Goal: Complete application form

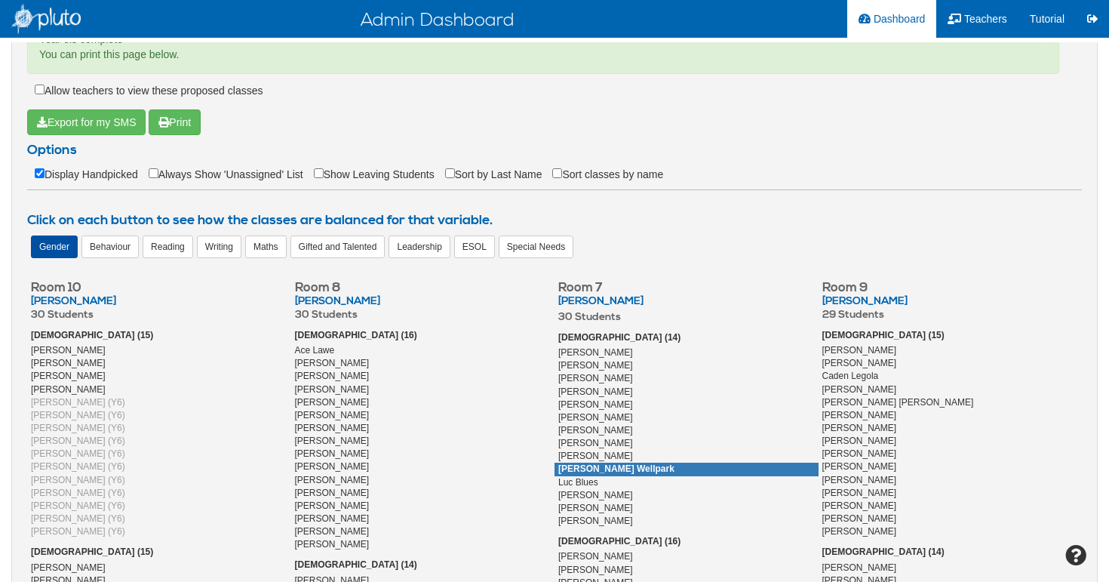
scroll to position [350, 0]
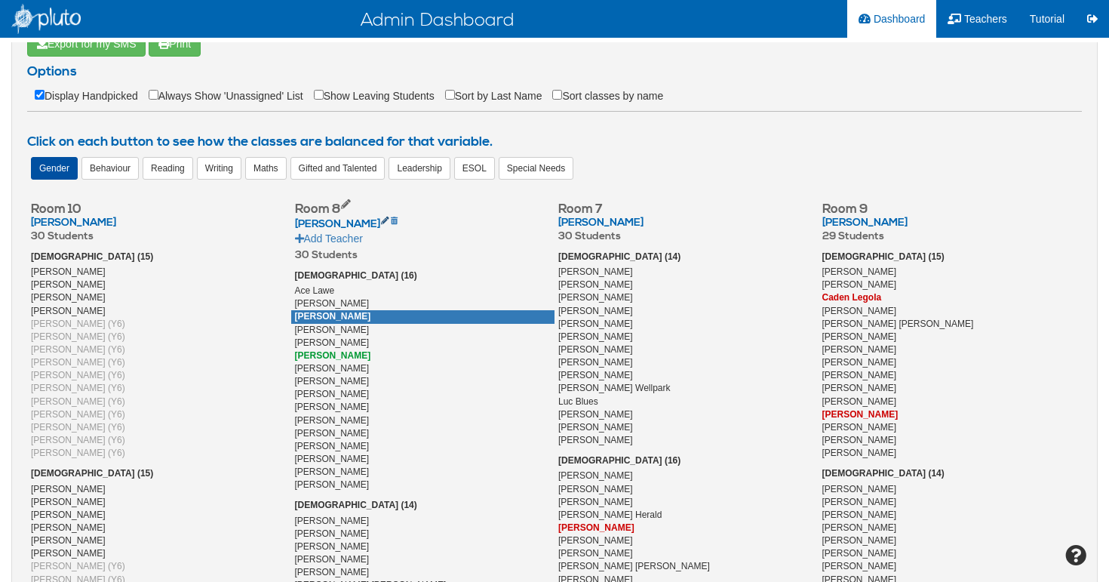
click at [387, 223] on icon at bounding box center [385, 218] width 8 height 13
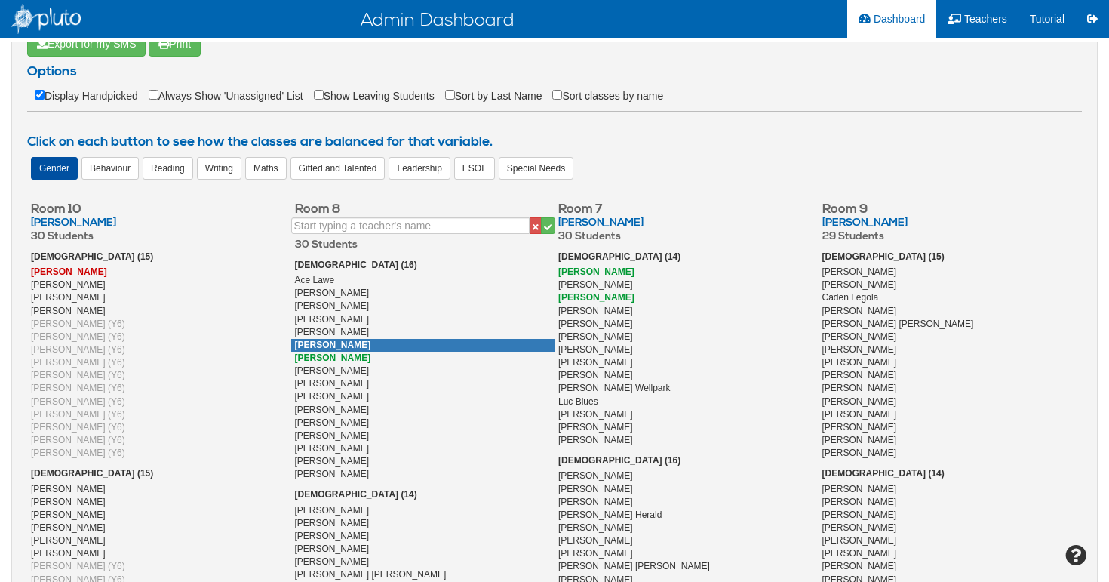
click at [424, 342] on div "[DEMOGRAPHIC_DATA] (16) Ace Lawe [PERSON_NAME] [PERSON_NAME] [PERSON_NAME] [PER…" at bounding box center [423, 370] width 264 height 223
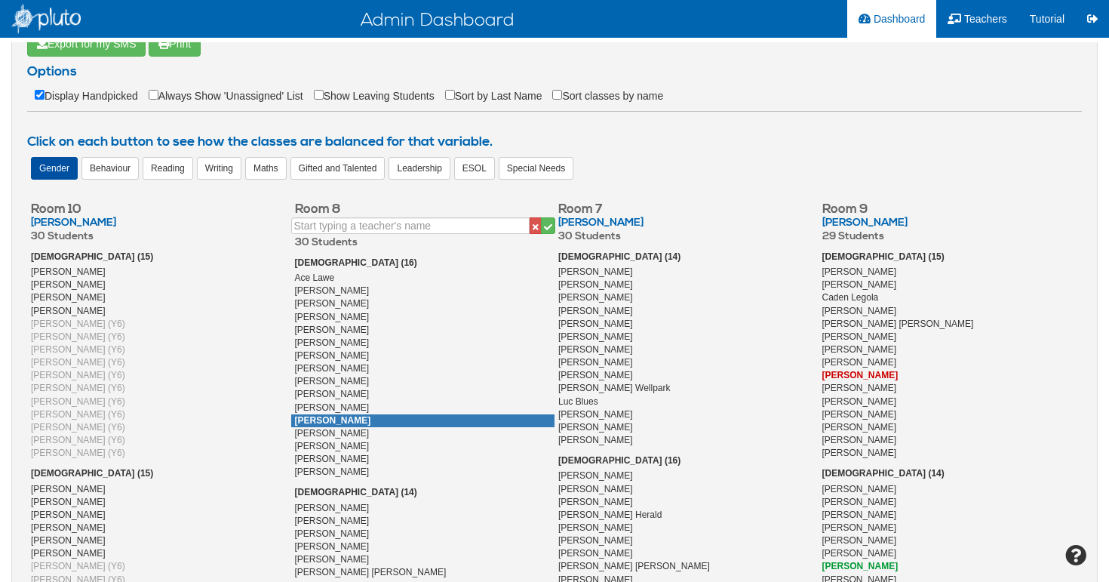
click at [444, 414] on div "[PERSON_NAME]" at bounding box center [423, 420] width 264 height 13
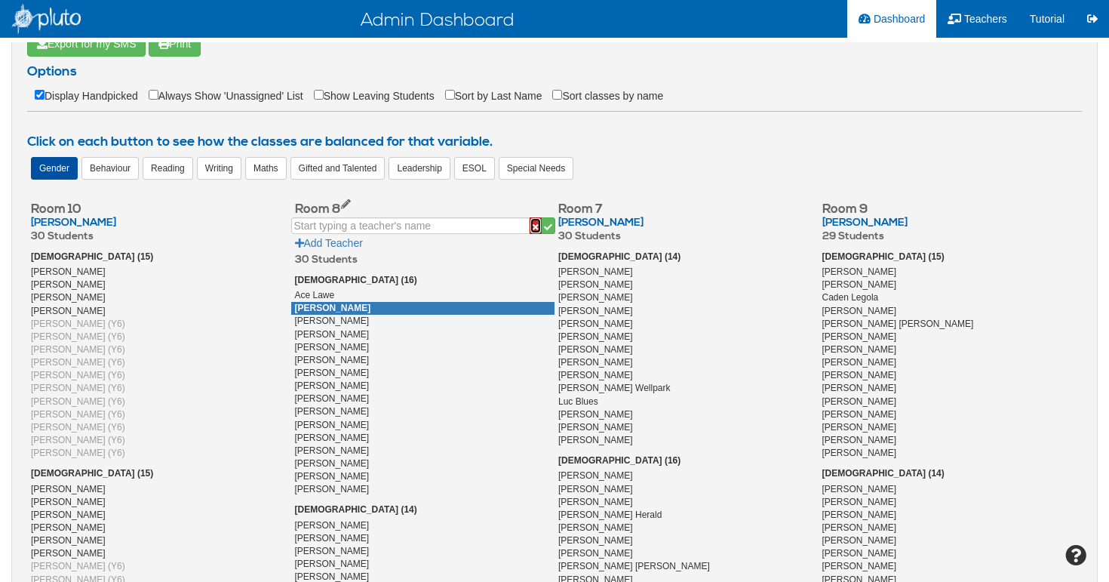
click at [530, 229] on button "button" at bounding box center [536, 225] width 12 height 17
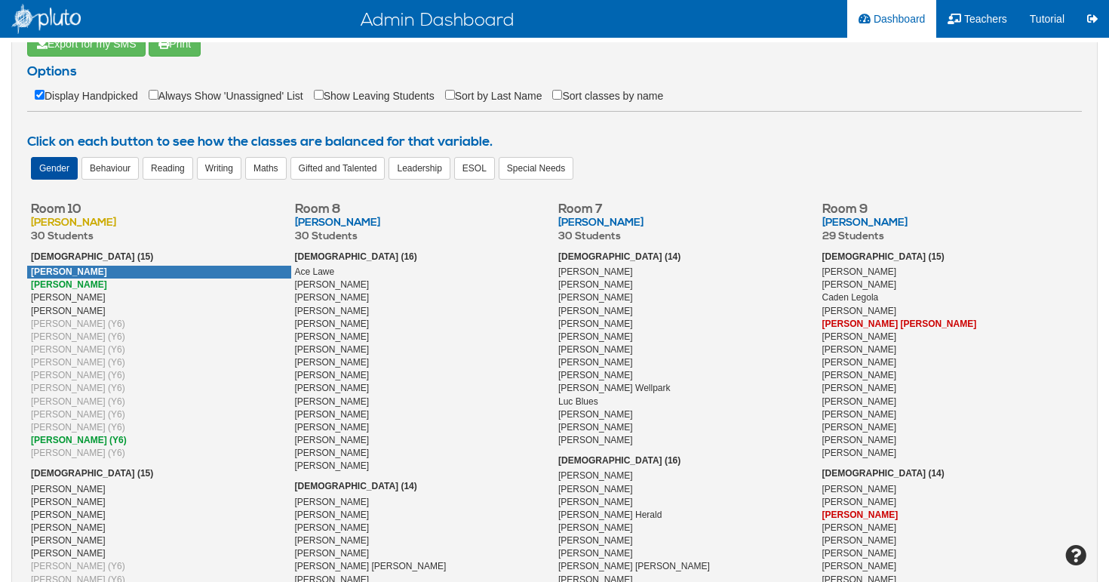
click at [47, 274] on span "[PERSON_NAME]" at bounding box center [69, 271] width 76 height 11
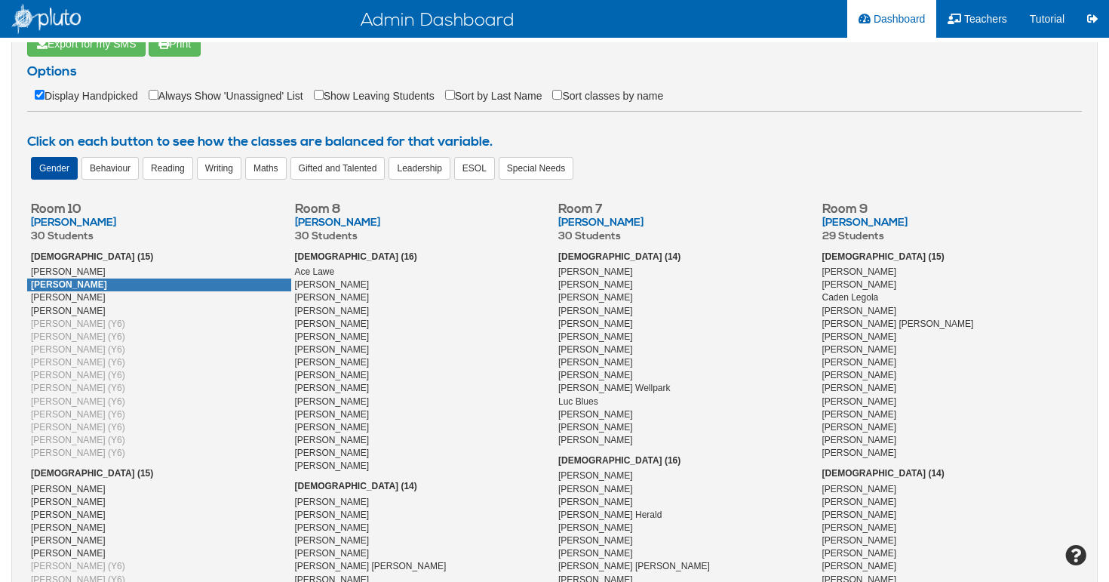
click at [48, 283] on span "[PERSON_NAME]" at bounding box center [69, 284] width 76 height 11
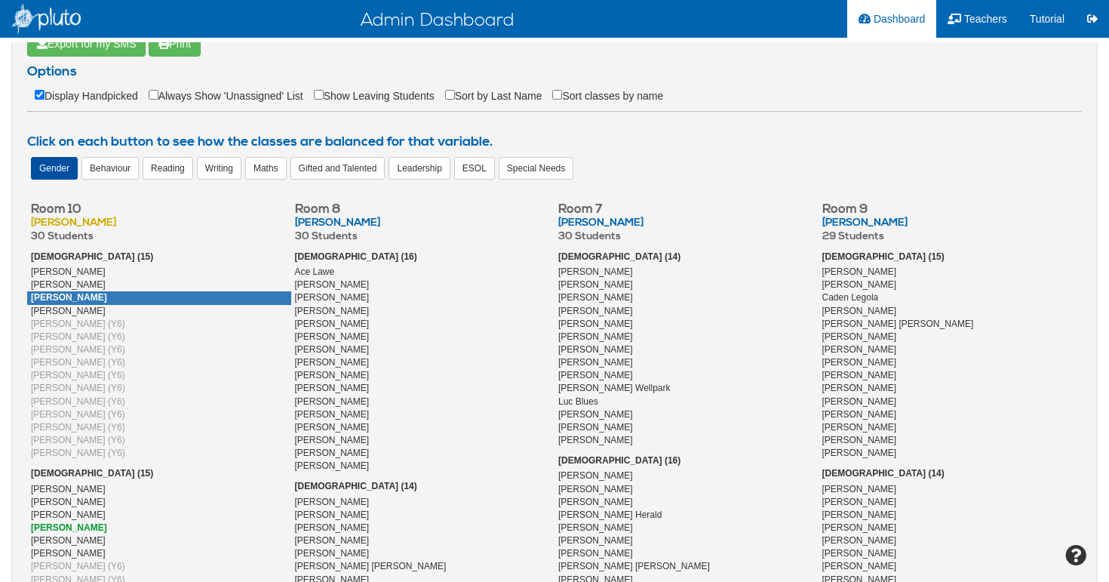
click at [48, 301] on span "[PERSON_NAME]" at bounding box center [69, 297] width 76 height 11
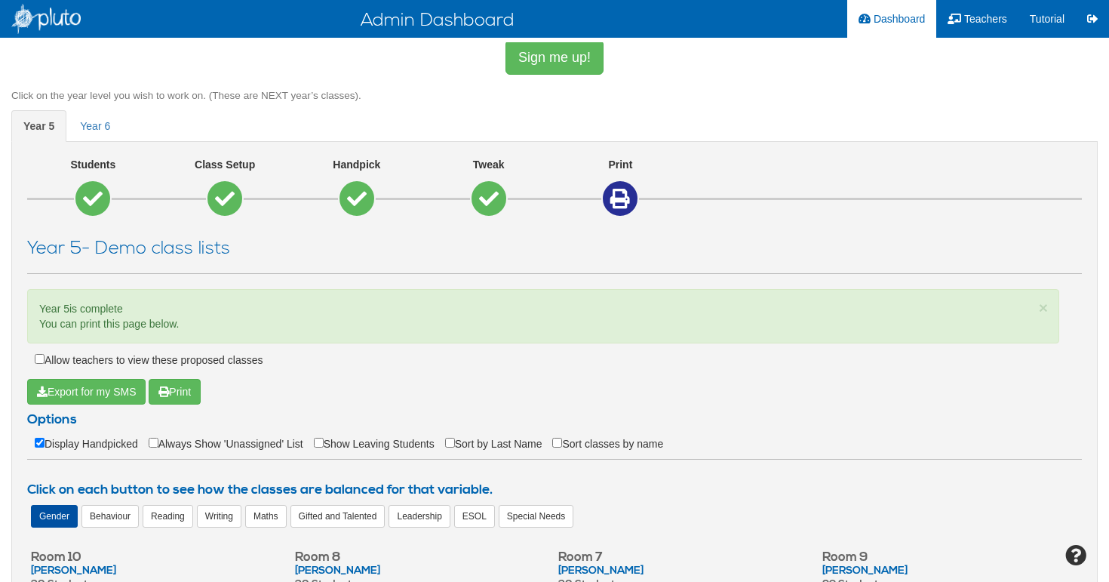
scroll to position [0, 0]
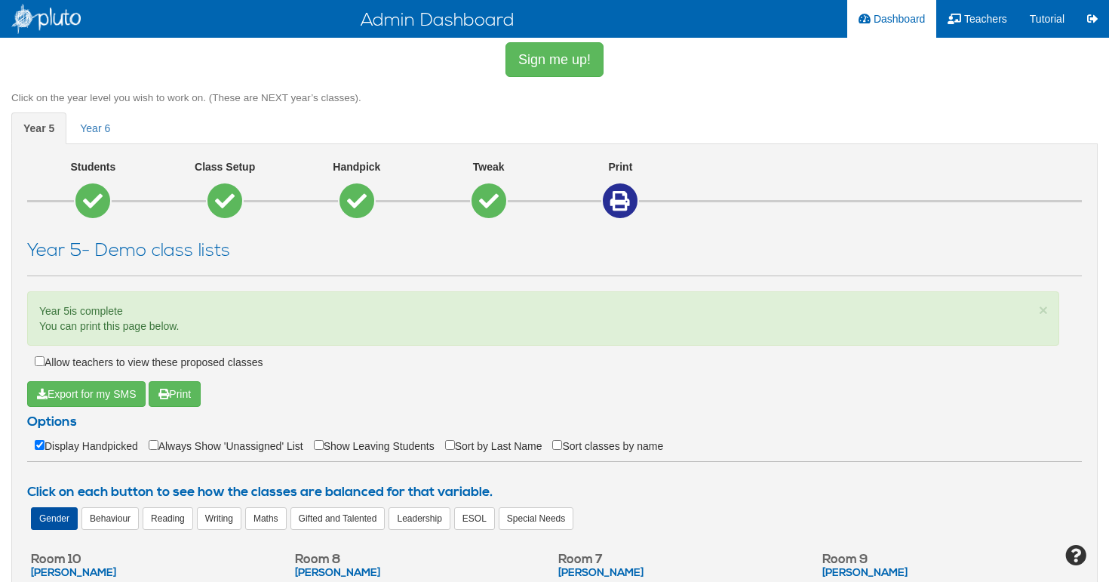
click at [618, 202] on icon at bounding box center [620, 201] width 20 height 20
click at [91, 132] on span "year 6" at bounding box center [95, 128] width 30 height 12
click at [111, 128] on link "year 6" at bounding box center [95, 128] width 54 height 32
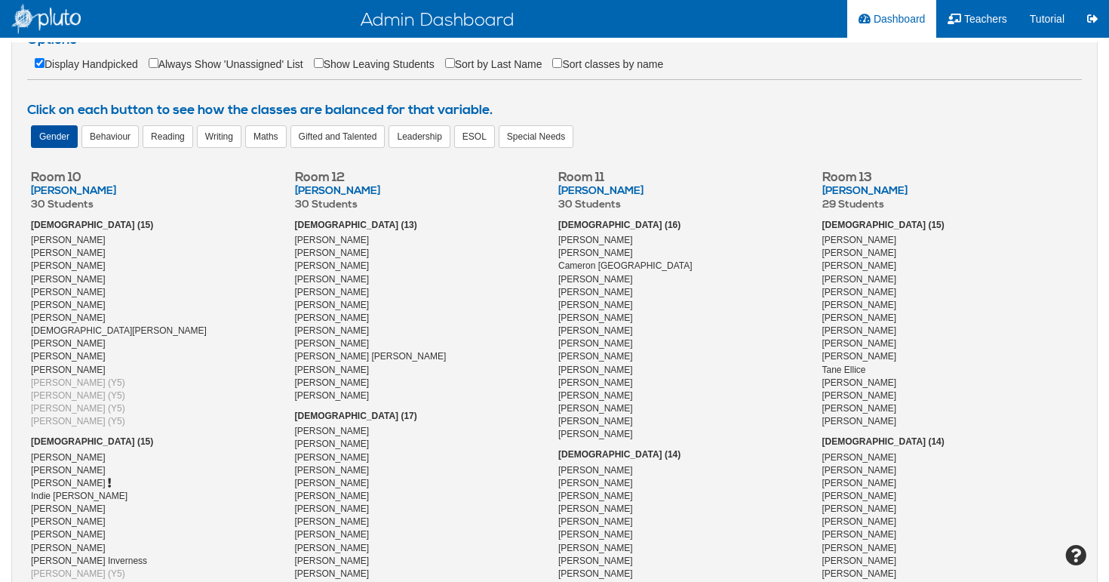
scroll to position [401, 0]
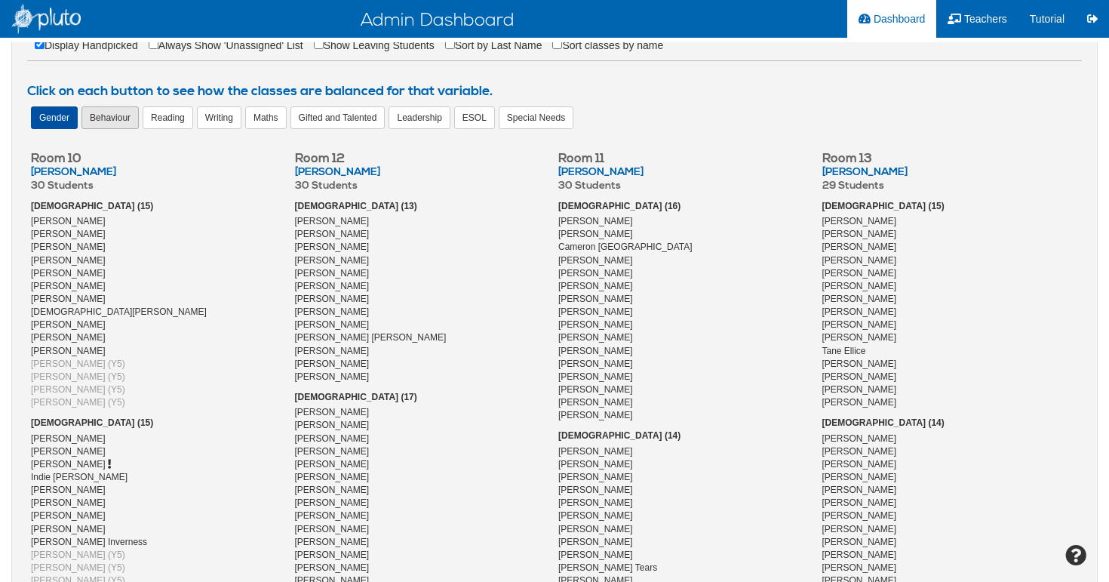
click at [115, 118] on div "Behaviour" at bounding box center [109, 117] width 57 height 23
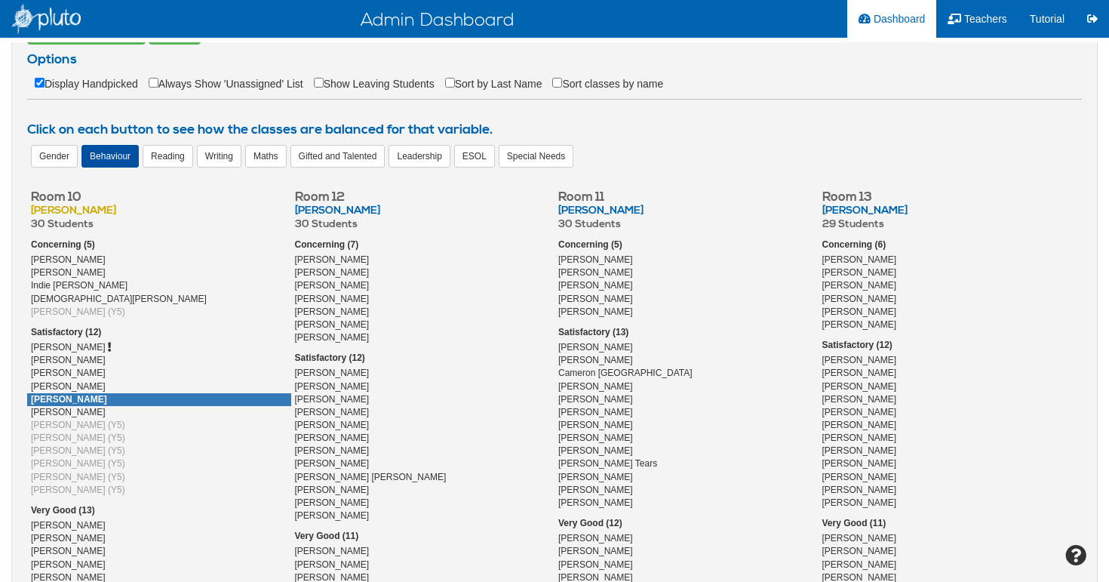
scroll to position [360, 0]
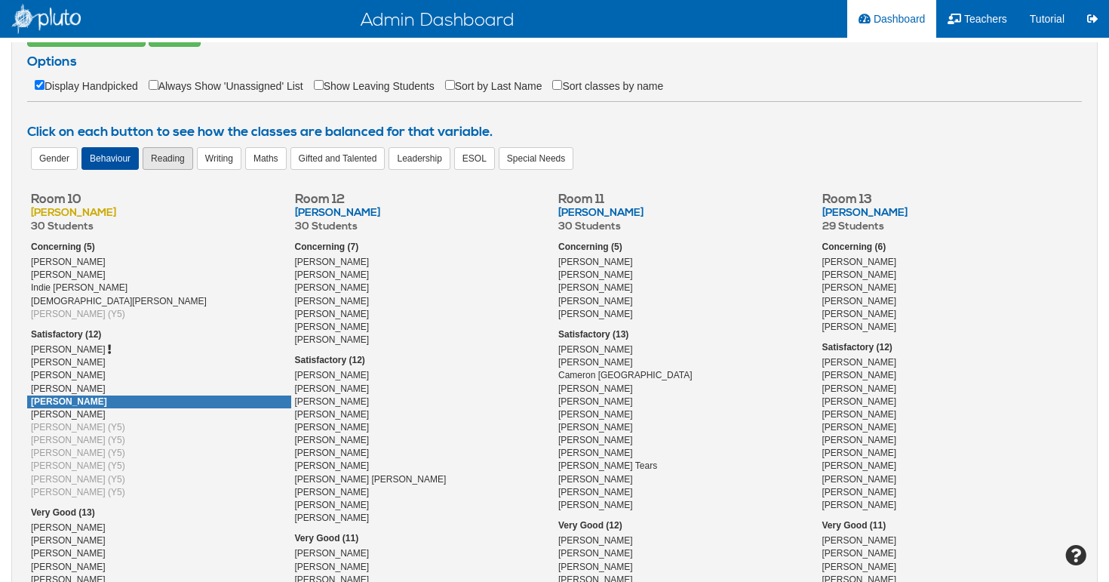
click at [169, 164] on div "Reading" at bounding box center [168, 158] width 51 height 23
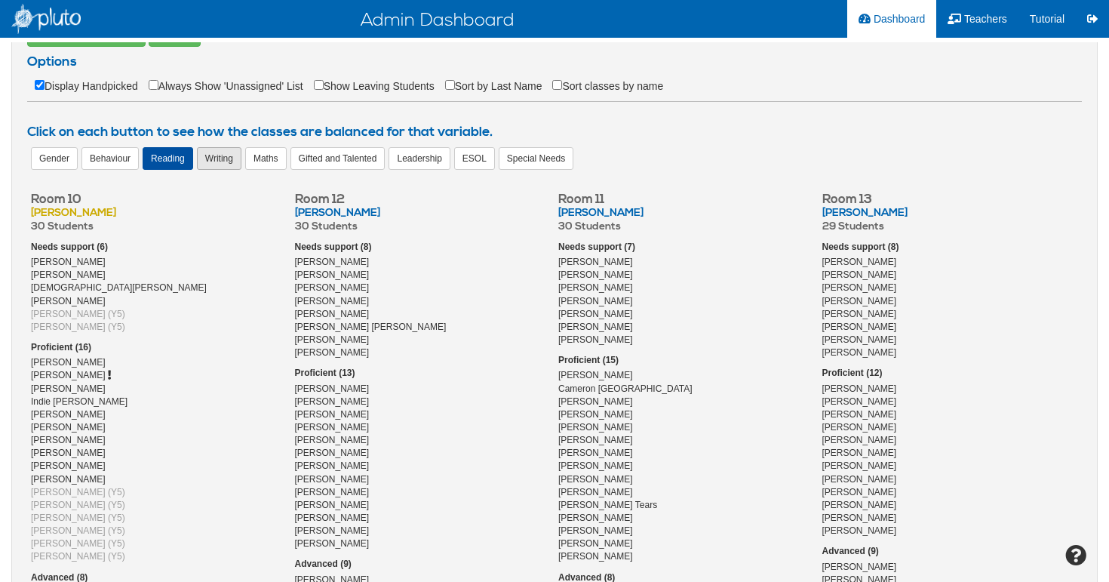
click at [215, 160] on div "Writing" at bounding box center [219, 158] width 45 height 23
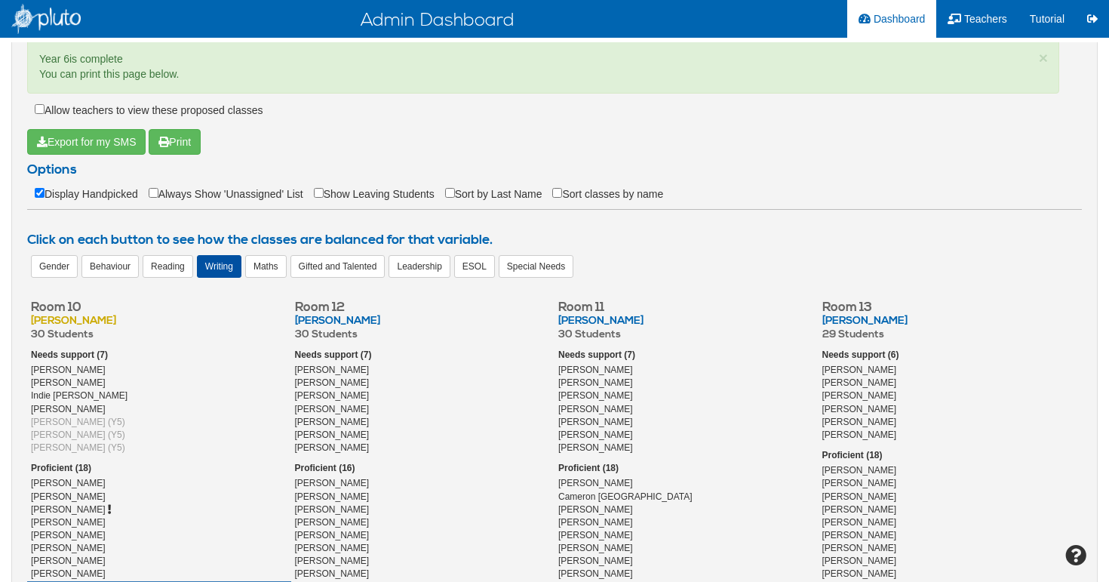
scroll to position [240, 0]
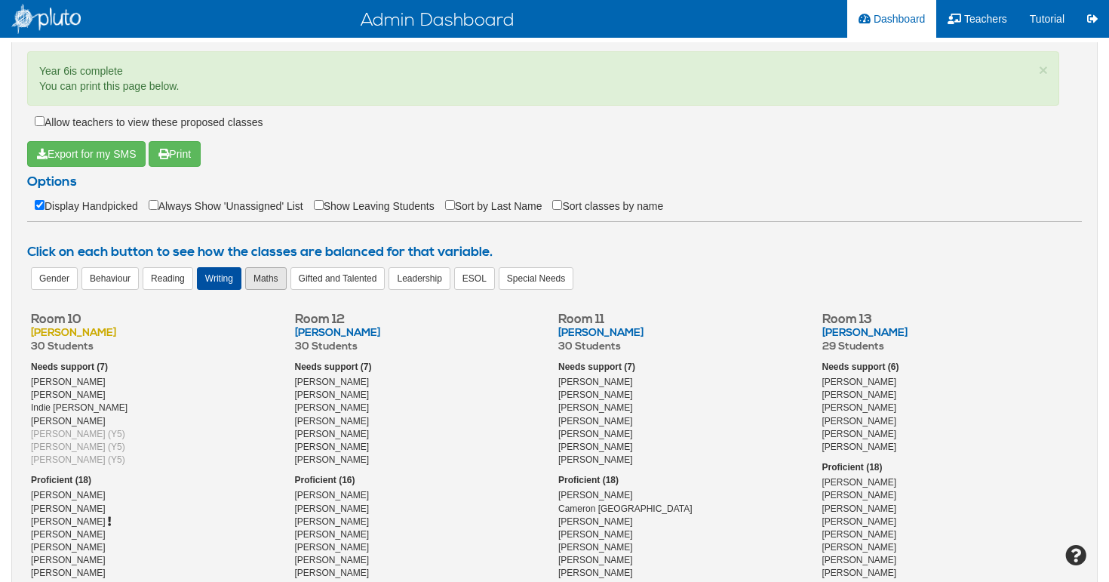
click at [270, 282] on div "Maths" at bounding box center [265, 278] width 41 height 23
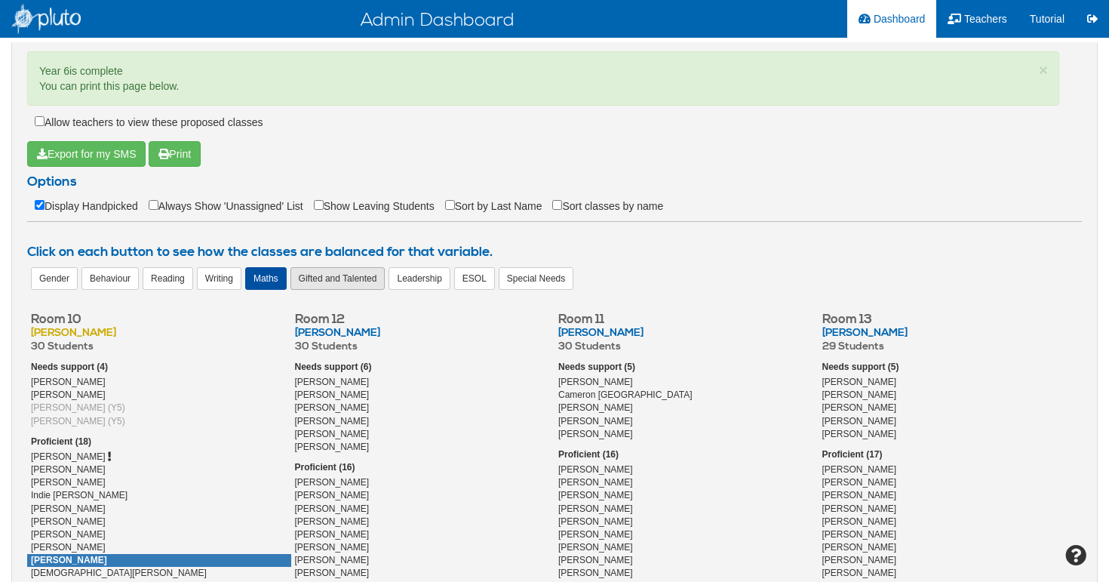
click at [321, 284] on div "Gifted and Talented" at bounding box center [337, 278] width 95 height 23
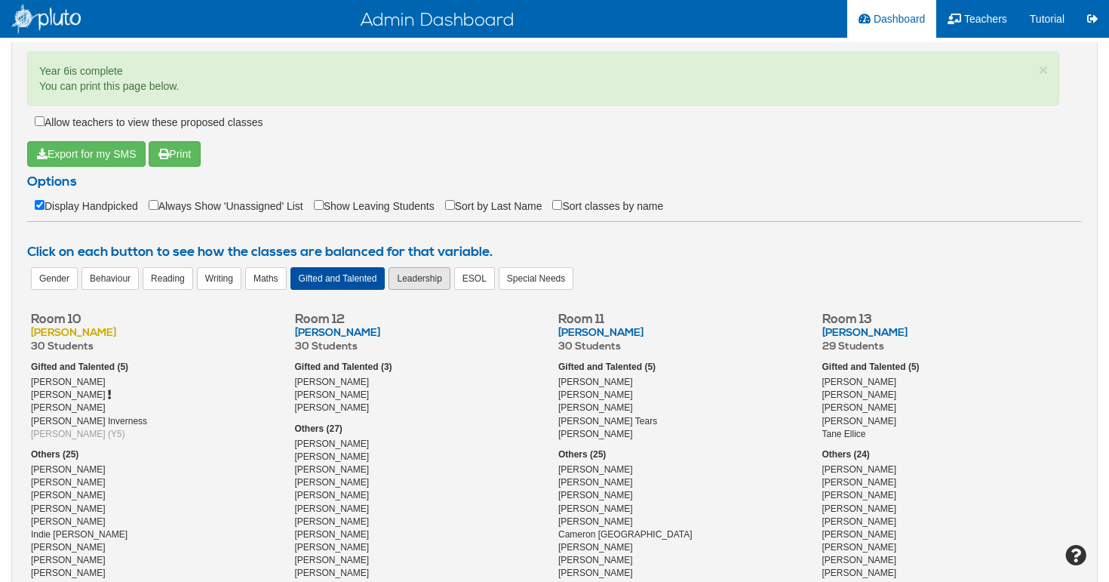
click at [408, 281] on div "Leadership" at bounding box center [418, 278] width 61 height 23
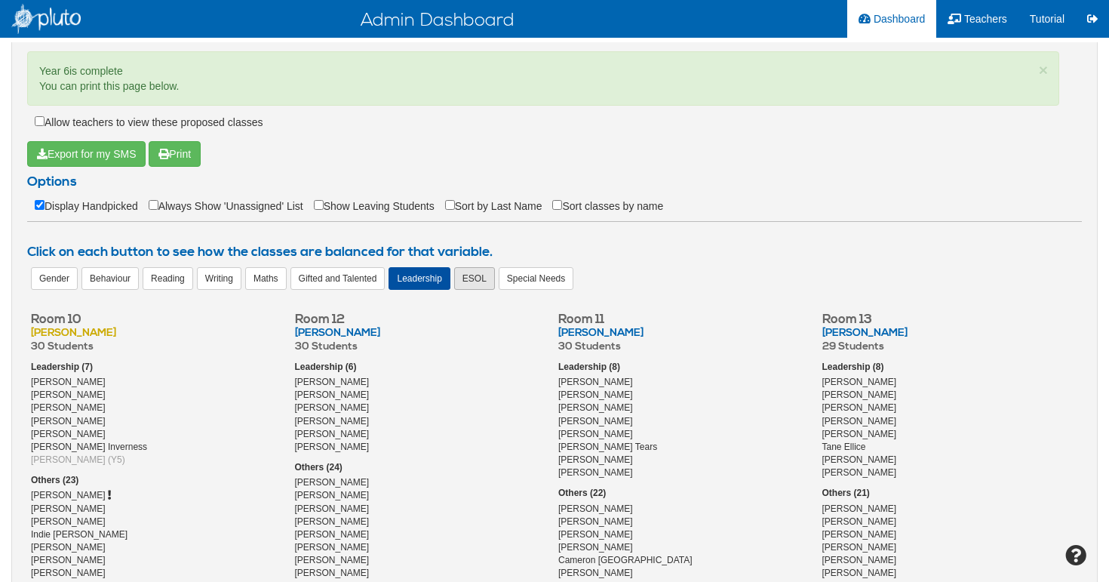
click at [459, 281] on div "ESOL" at bounding box center [474, 278] width 41 height 23
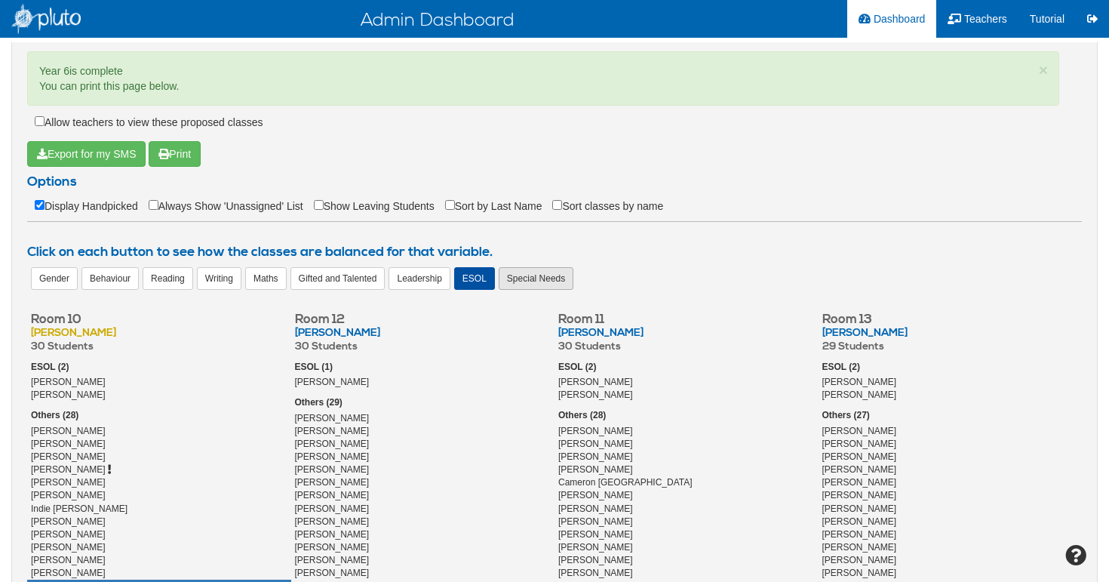
click at [522, 284] on div "Special Needs" at bounding box center [536, 278] width 75 height 23
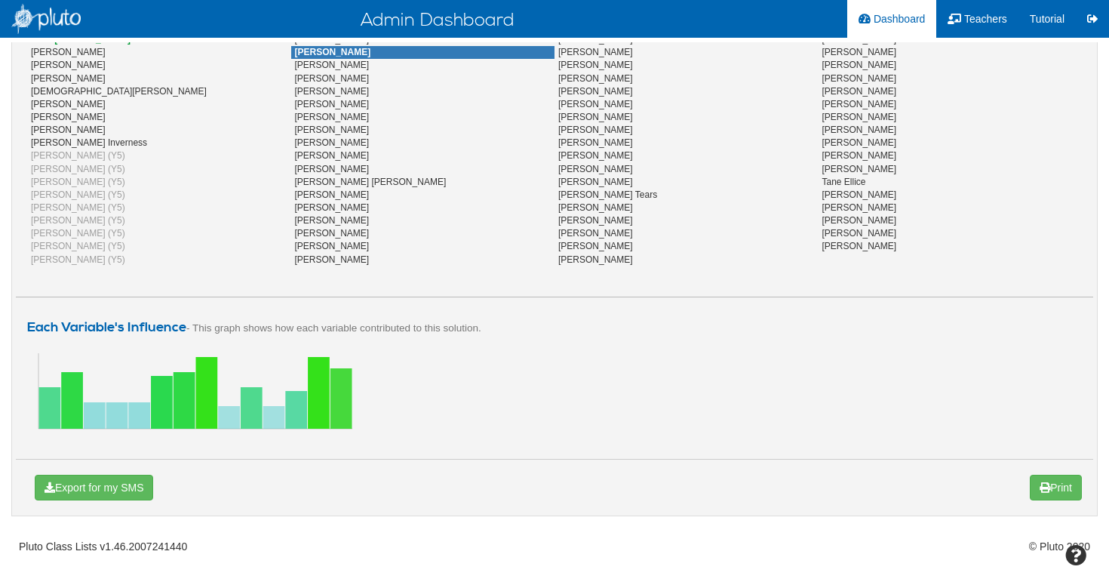
scroll to position [762, 0]
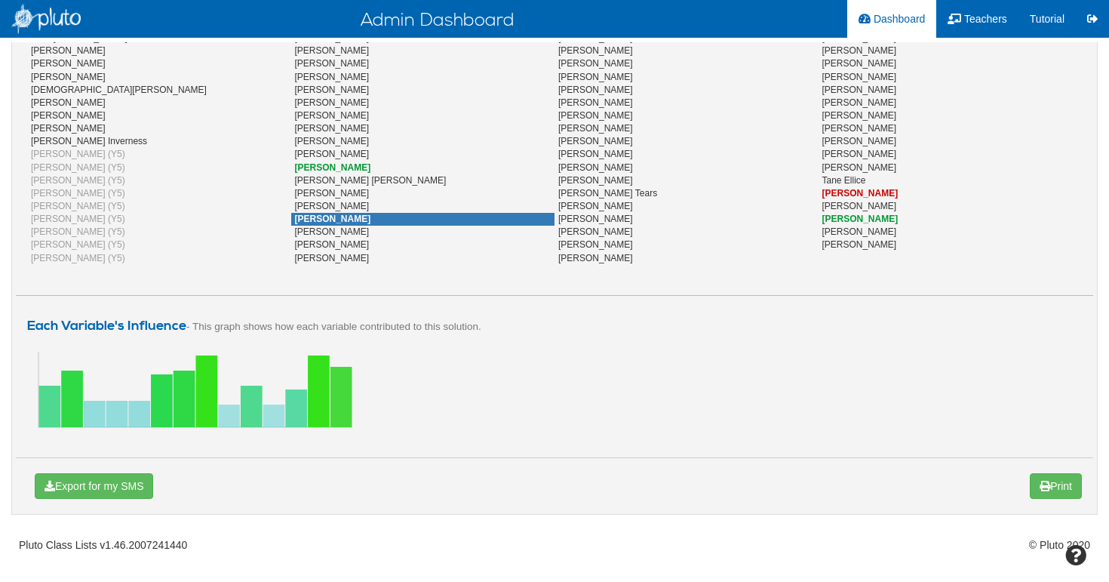
click at [313, 216] on span "[PERSON_NAME]" at bounding box center [333, 218] width 76 height 11
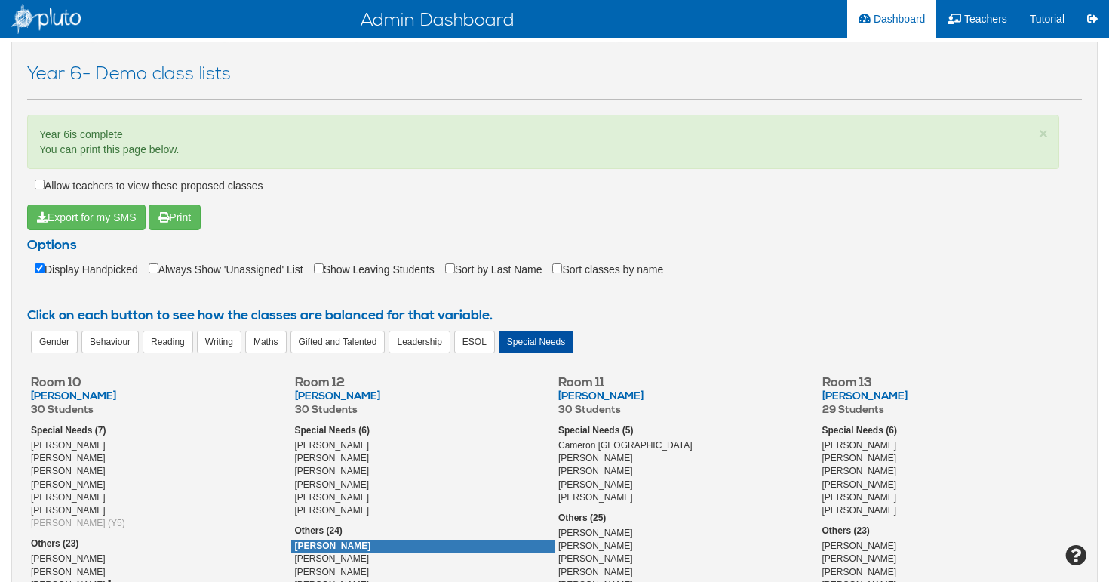
scroll to position [0, 0]
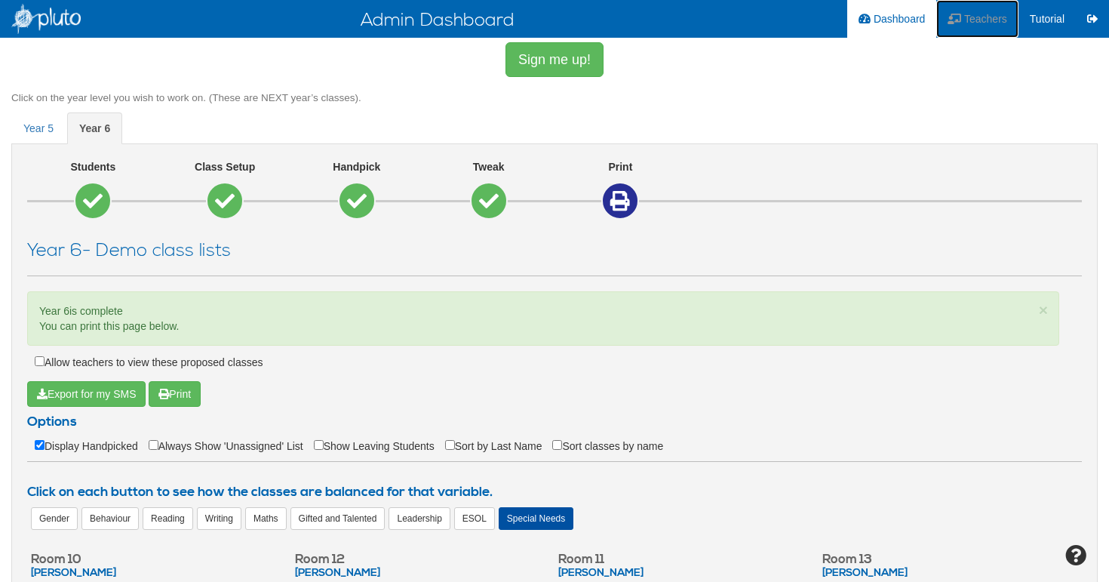
click at [964, 25] on link "Teachers" at bounding box center [976, 19] width 81 height 38
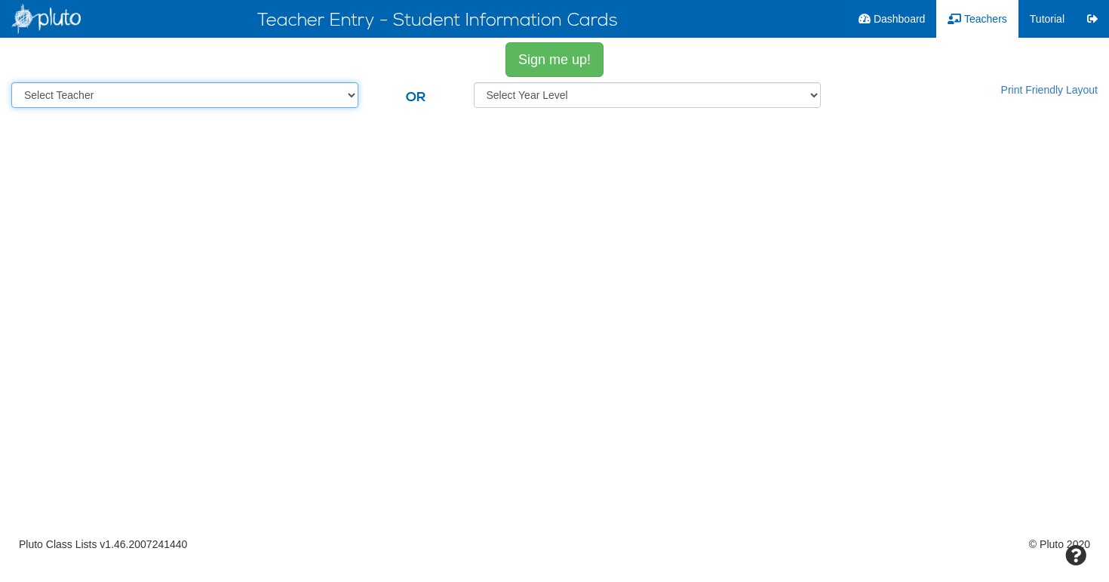
click at [350, 95] on select "Select Teacher [PERSON_NAME] DemoTeacher [PERSON_NAME] [PERSON_NAME] [PERSON_NA…" at bounding box center [184, 95] width 347 height 26
select select "number:22567"
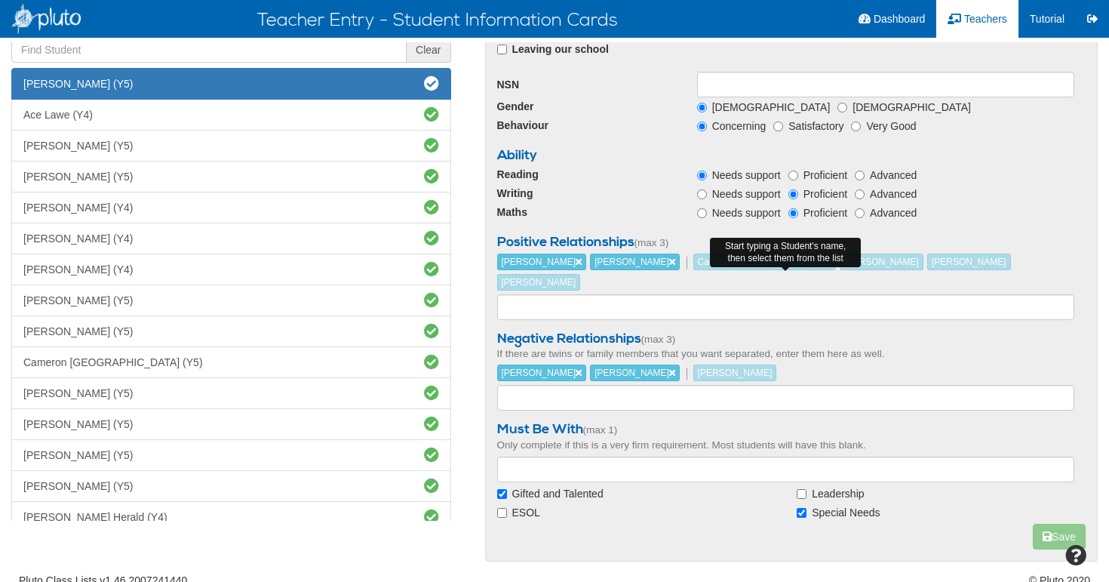
scroll to position [278, 0]
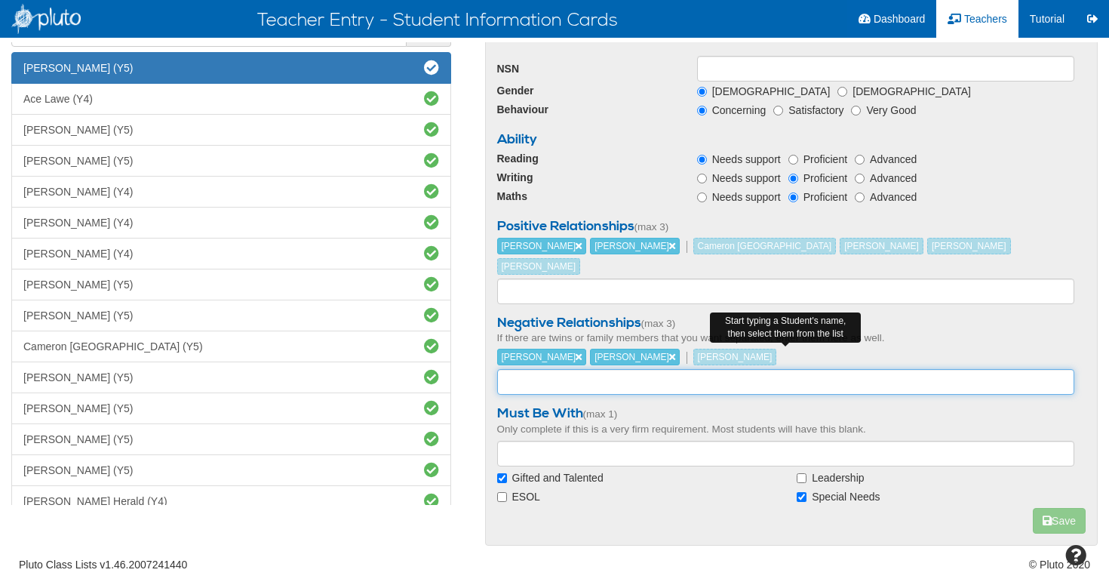
click at [555, 369] on input "text" at bounding box center [786, 382] width 578 height 26
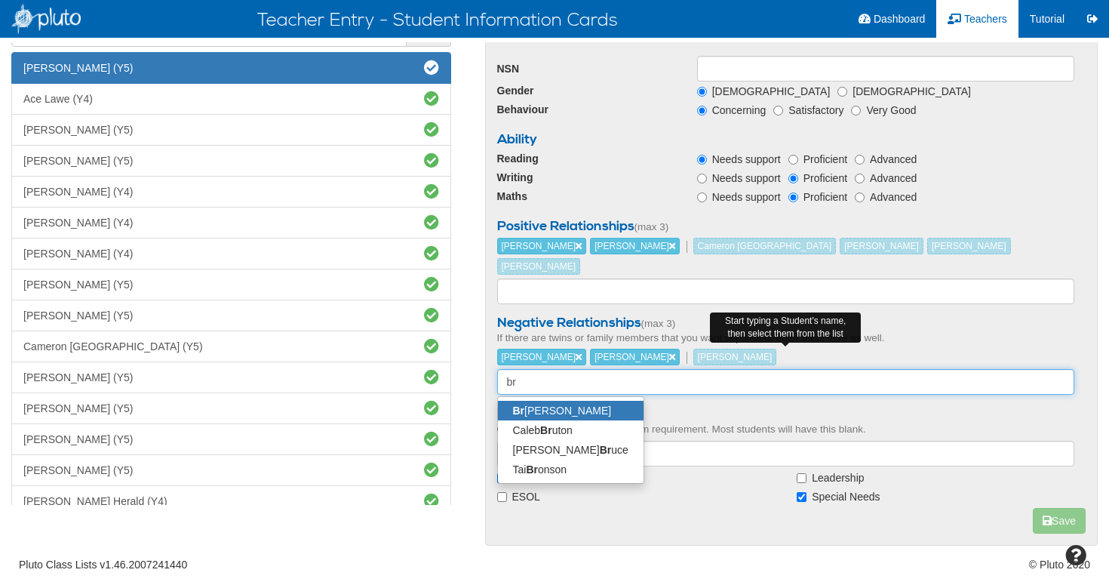
type input "b"
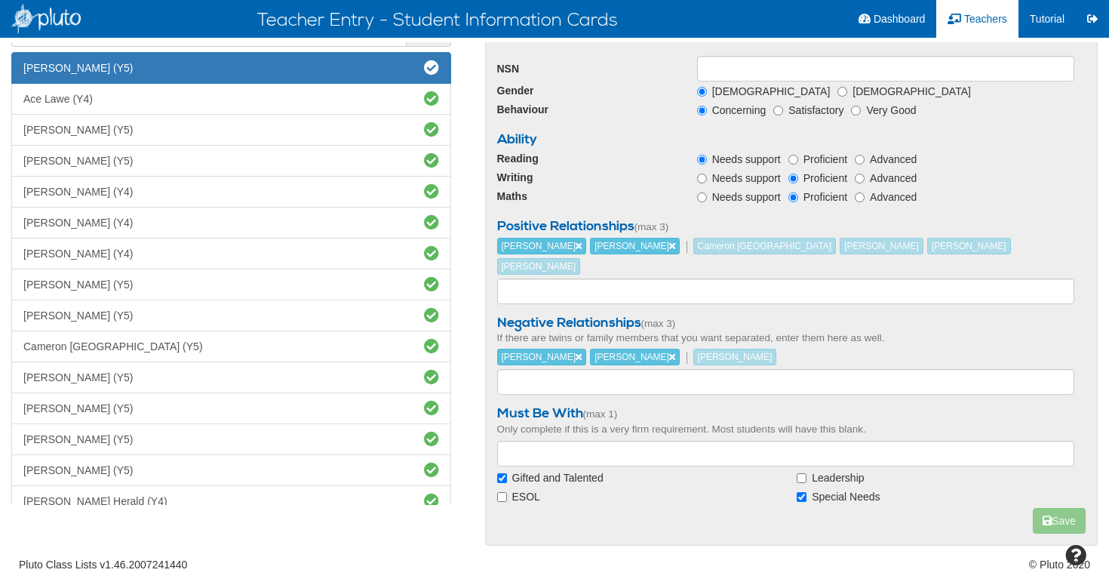
click at [978, 348] on div "[PERSON_NAME] [PERSON_NAME] [PERSON_NAME]" at bounding box center [786, 358] width 600 height 20
